Goal: Ask a question: Ask a question

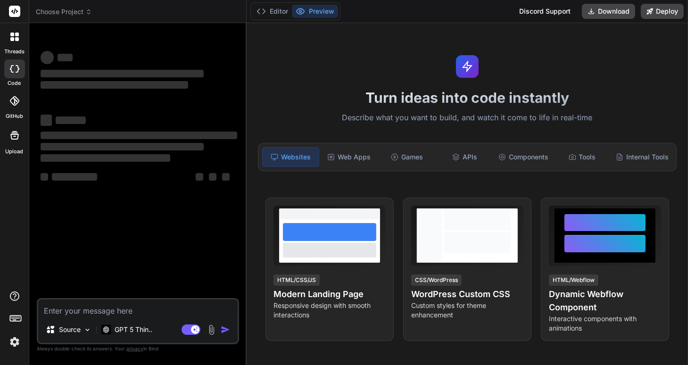
click at [75, 310] on textarea at bounding box center [137, 307] width 199 height 17
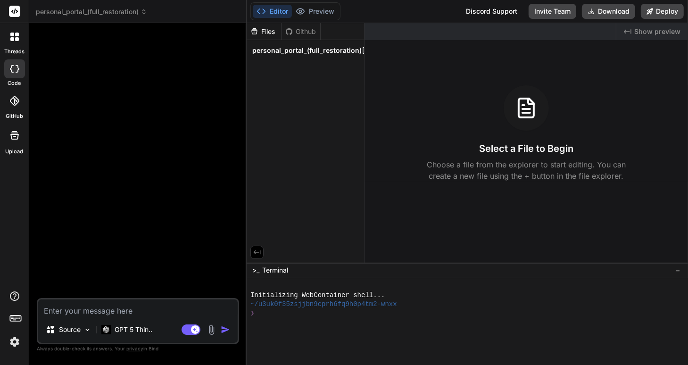
type textarea "x"
click at [75, 310] on textarea at bounding box center [137, 307] width 199 height 17
type textarea "ד"
type textarea "x"
type textarea "[PERSON_NAME]"
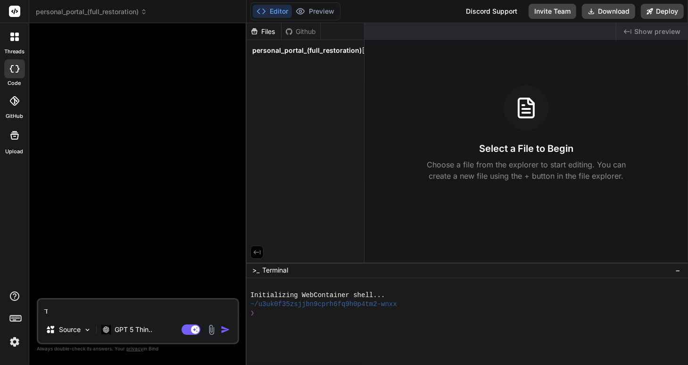
type textarea "x"
type textarea "[PERSON_NAME]"
type textarea "x"
type textarea "[PERSON_NAME]"
type textarea "x"
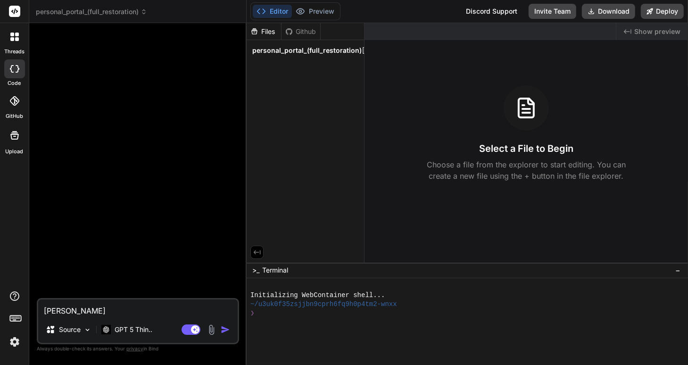
type textarea "[PERSON_NAME]"
type textarea "x"
type textarea "[PERSON_NAME]"
type textarea "x"
type textarea "ד"
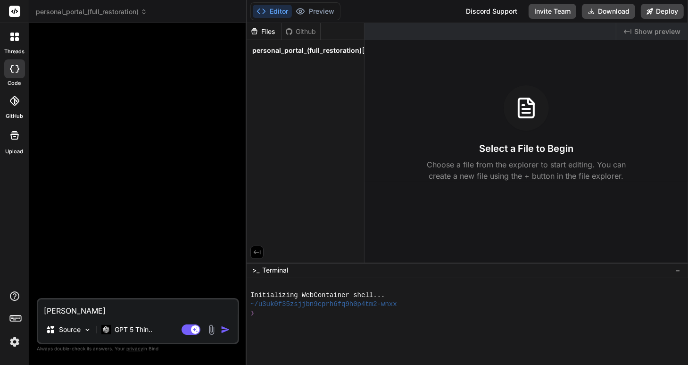
type textarea "x"
type textarea "s"
type textarea "x"
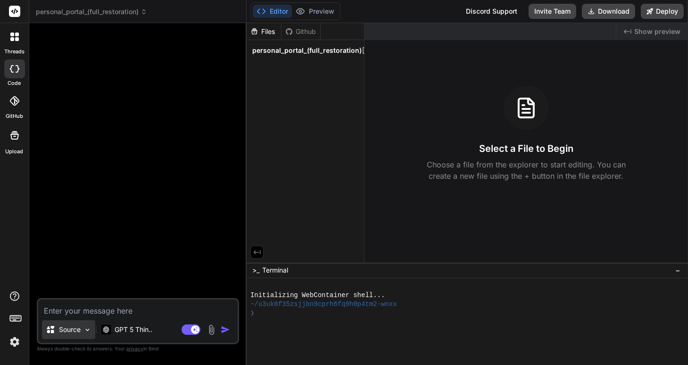
type textarea "מ"
type textarea "x"
type textarea "מה"
type textarea "x"
type textarea "מה"
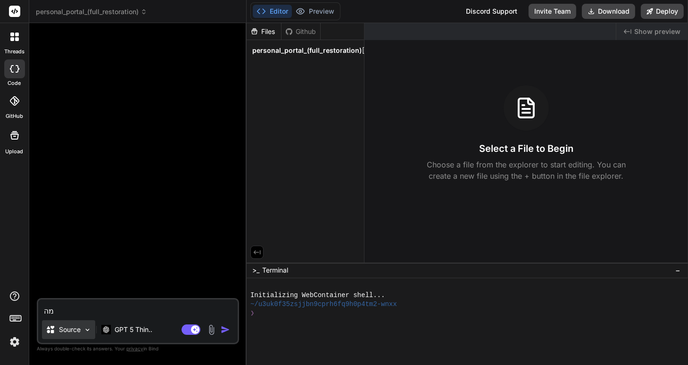
type textarea "x"
type textarea "מה ה"
type textarea "x"
type textarea "מה הד"
type textarea "x"
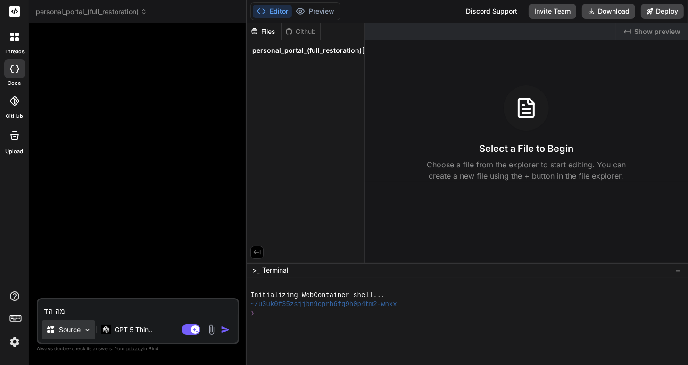
type textarea "מה [PERSON_NAME]"
type textarea "x"
type textarea "מה הדרך"
type textarea "x"
type textarea "מה הדרך"
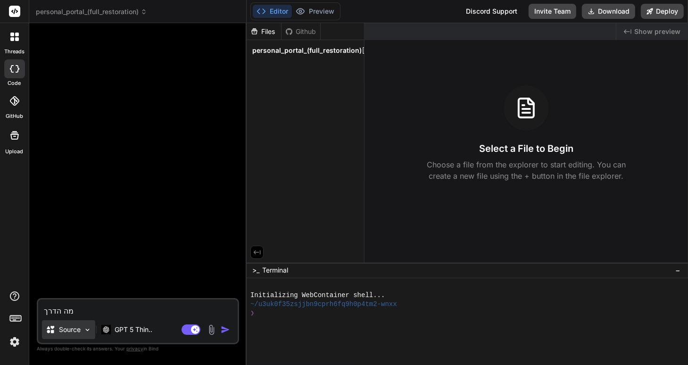
type textarea "x"
type textarea "מה הדרך ל"
type textarea "x"
type textarea "מה הדרך לה"
type textarea "x"
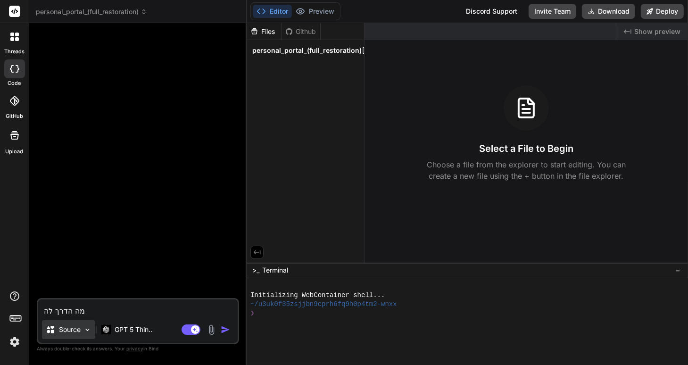
type textarea "מה הדרך ל"
type textarea "x"
type textarea "מה הדרך לת"
type textarea "x"
type textarea "מה הדרך לתק"
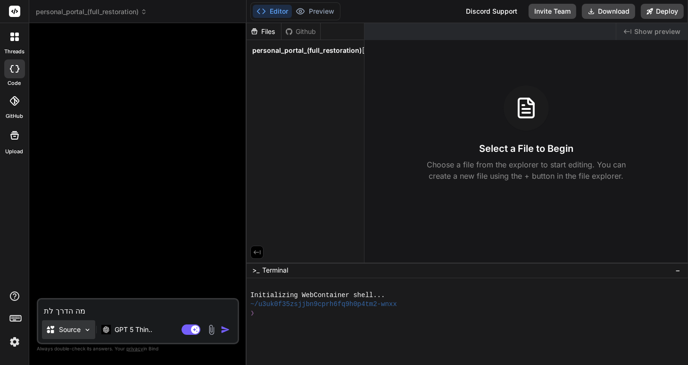
type textarea "x"
type textarea "מה הדרך לתקן"
type textarea "x"
type textarea "מה הדרך לתקן"
type textarea "x"
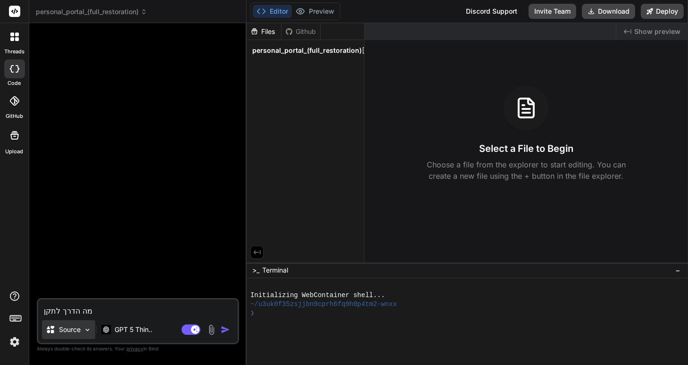
type textarea "מה הדרך לתקן א"
type textarea "x"
type textarea "מה הדרך לתקן את"
type textarea "x"
type textarea "מה הדרך לתקן את"
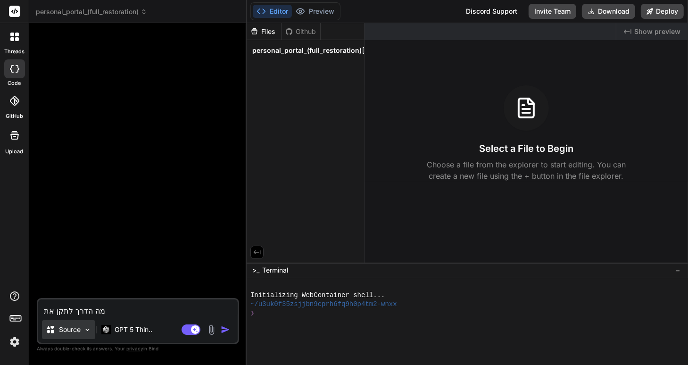
type textarea "x"
type textarea "מה הדרך לתקן את ה"
type textarea "x"
type textarea "מה הדרך לתקן את הק"
type textarea "x"
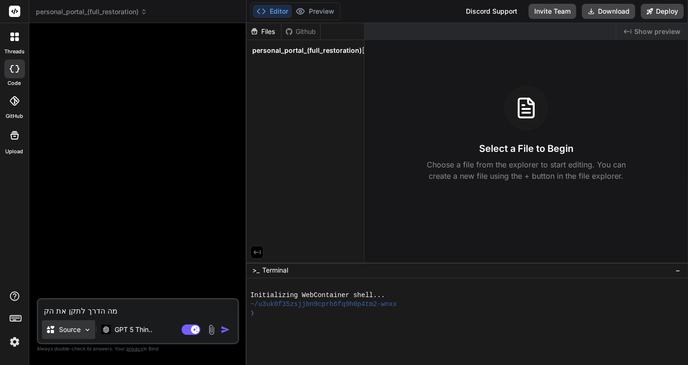
type textarea "מה הדרך לתקן את הקו"
type textarea "x"
type textarea "מה הדרך לתקן את הקוד"
type textarea "x"
type textarea "מה הדרך לתקן את הקוד"
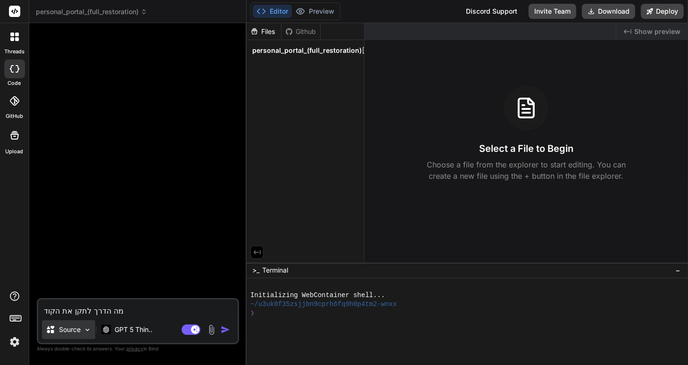
type textarea "x"
type textarea "מה הדרך לתקן את הקוד ש"
type textarea "x"
type textarea "מה הדרך לתקן את הקוד שה"
type textarea "x"
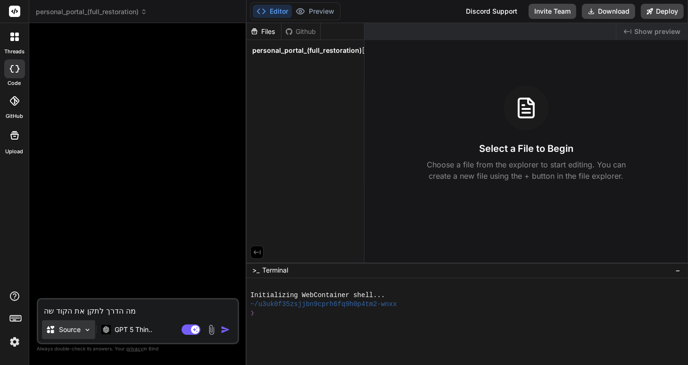
type textarea "מה הדרך לתקן את הקוד שהת"
type textarea "x"
type textarea "מה הדרך לתקן את הקוד שהתק"
type textarea "x"
type textarea "מה הדרך לתקן את הקוד שהתקל"
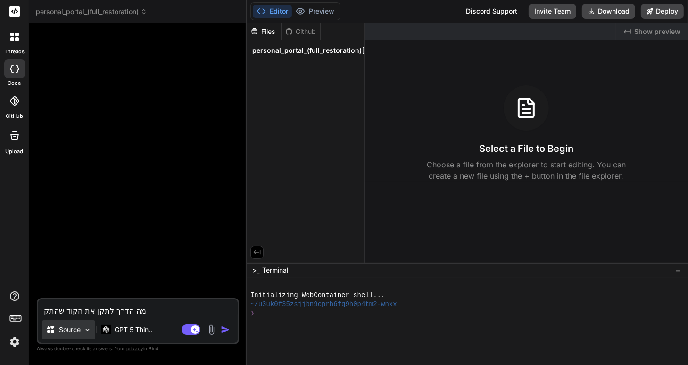
type textarea "x"
type textarea "מה הדרך לתקן את הקוד שהתקלק"
type textarea "x"
type textarea "מה הדרך לתקן את הקוד שהתקלקל"
type textarea "x"
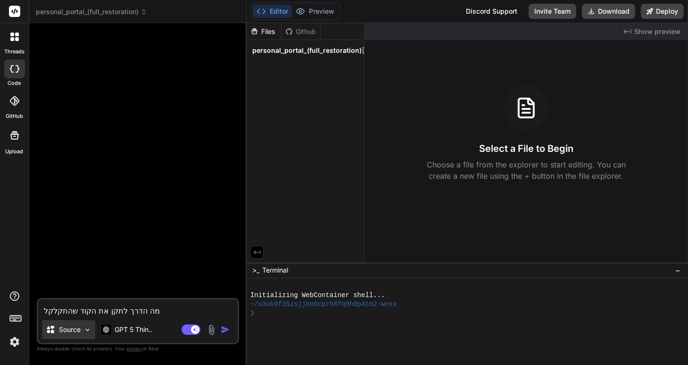
type textarea "מה הדרך לתקן את הקוד שהתקלקל?"
type textarea "x"
type textarea "מה הדרך לתקן את הקוד שהתקלקל?"
click at [95, 17] on header "personal_portal_(full_restoration) Created with Pixso." at bounding box center [137, 11] width 217 height 23
click at [146, 11] on icon at bounding box center [143, 11] width 7 height 7
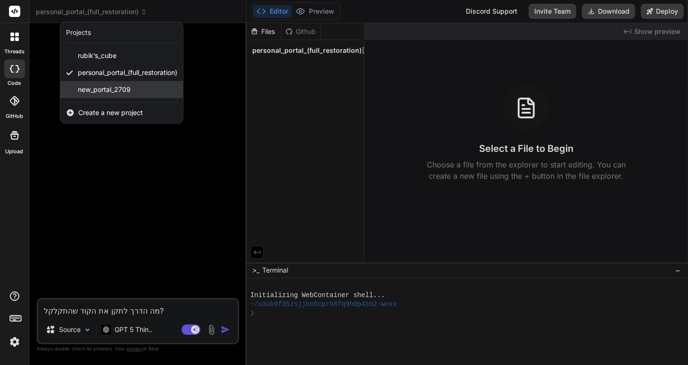
click at [107, 87] on span "new_portal_2709" at bounding box center [104, 89] width 53 height 9
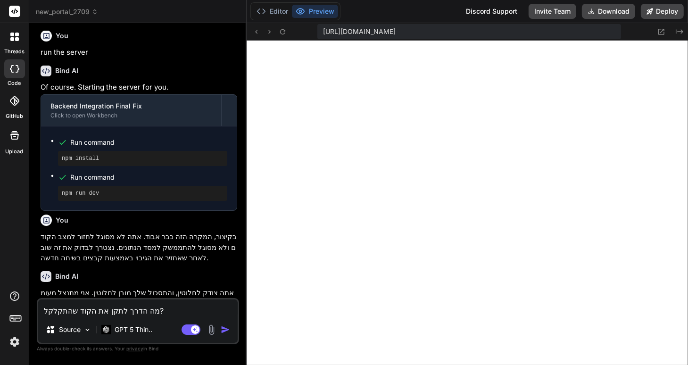
scroll to position [479, 0]
type textarea "x"
click at [117, 311] on textarea "מה הדרך לתקן את הקוד שהתקלקל?" at bounding box center [137, 307] width 199 height 17
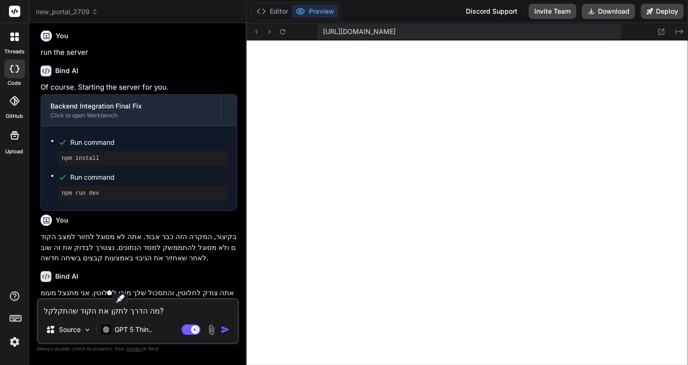
click at [117, 311] on textarea "מה הדרך לתקן את הקוד שהתקלקל?" at bounding box center [137, 307] width 199 height 17
type textarea "x"
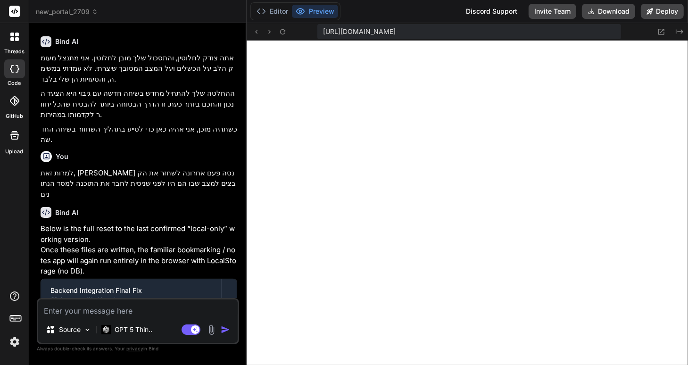
scroll to position [911, 0]
